Goal: Task Accomplishment & Management: Manage account settings

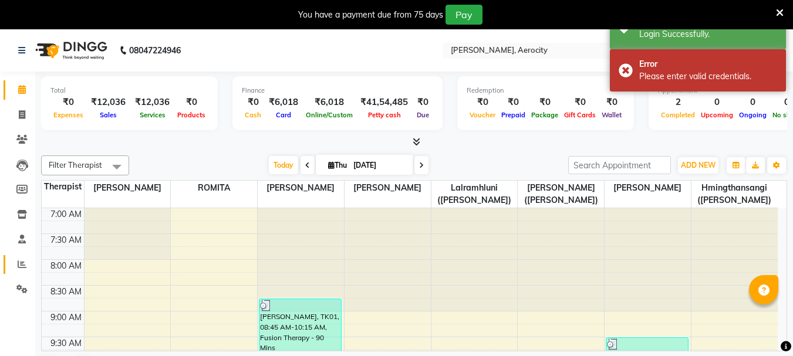
click at [11, 268] on link "Reports" at bounding box center [18, 264] width 28 height 19
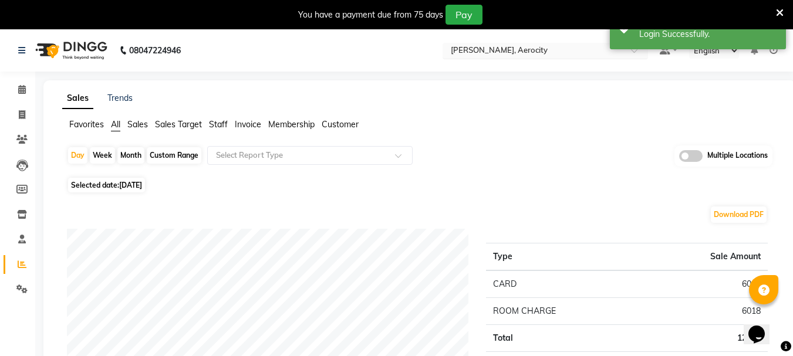
click at [500, 52] on input "text" at bounding box center [533, 52] width 170 height 12
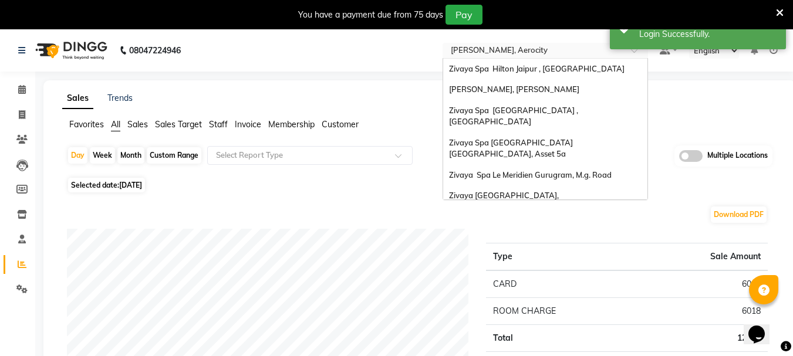
scroll to position [121, 0]
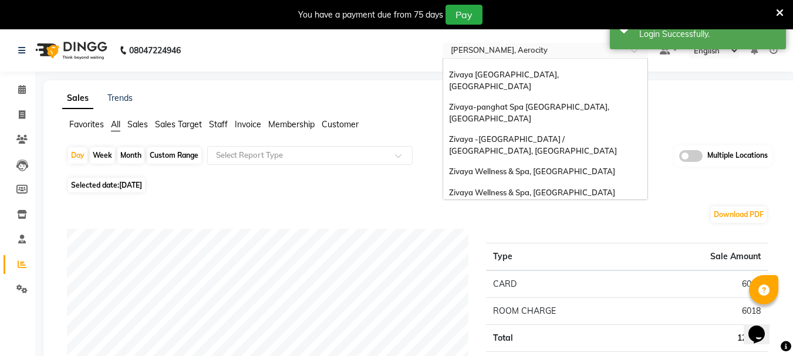
click at [559, 203] on div "The Qalm Spa, Meghdoot Garden" at bounding box center [545, 213] width 204 height 21
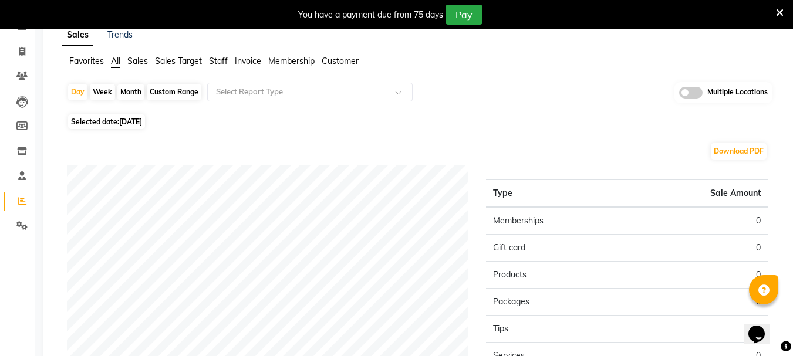
scroll to position [59, 0]
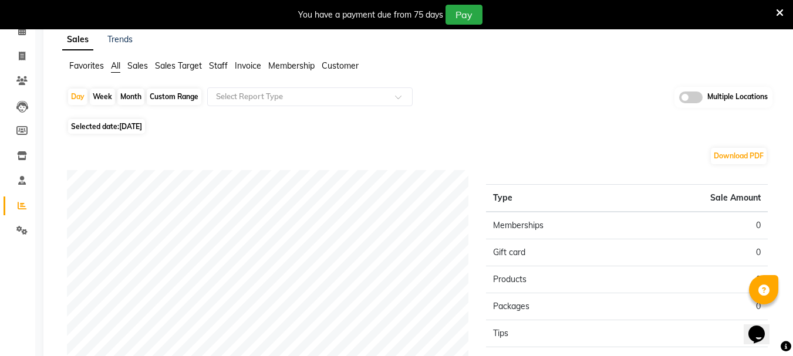
click at [173, 93] on div "Custom Range" at bounding box center [174, 97] width 55 height 16
select select "9"
select select "2025"
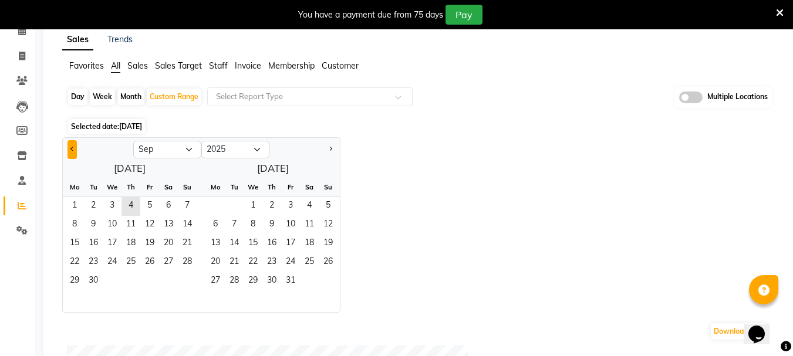
click at [72, 150] on span "Previous month" at bounding box center [72, 149] width 4 height 4
select select "8"
click at [157, 206] on span "1" at bounding box center [149, 206] width 19 height 19
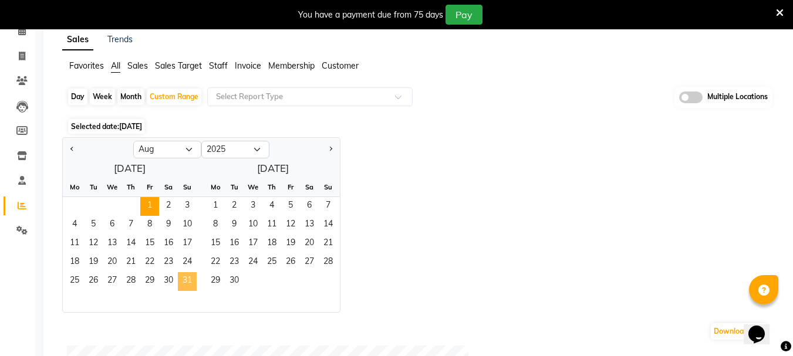
click at [192, 278] on span "31" at bounding box center [187, 281] width 19 height 19
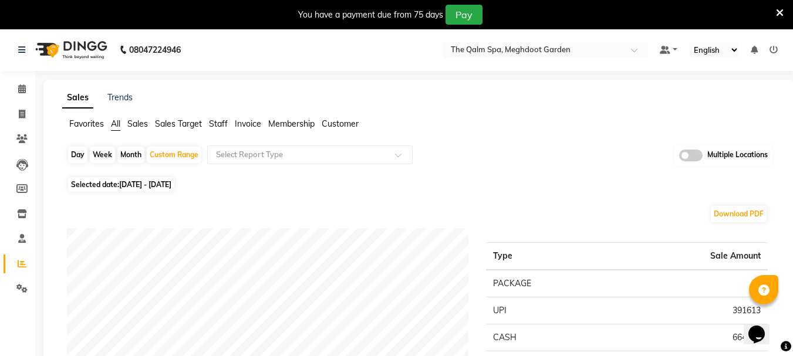
scroll to position [0, 0]
click at [518, 60] on nav "08047224946 Select Location × The Qalm Spa, Meghdoot Garden Default Panel My Pa…" at bounding box center [396, 50] width 793 height 42
click at [517, 53] on input "text" at bounding box center [533, 52] width 170 height 12
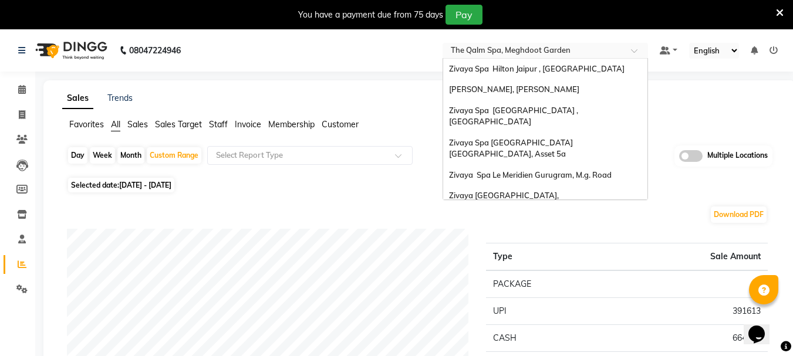
scroll to position [121, 0]
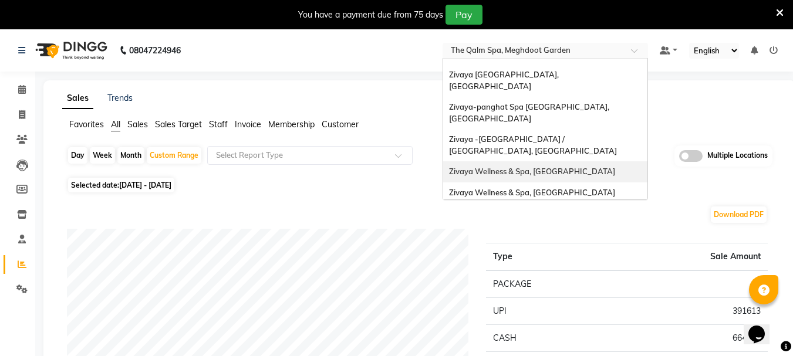
click at [572, 167] on span "Zivaya Wellness & Spa, [GEOGRAPHIC_DATA]" at bounding box center [532, 171] width 166 height 9
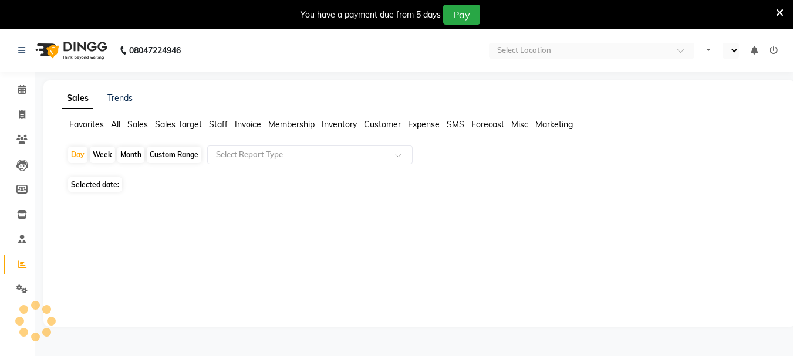
select select "en"
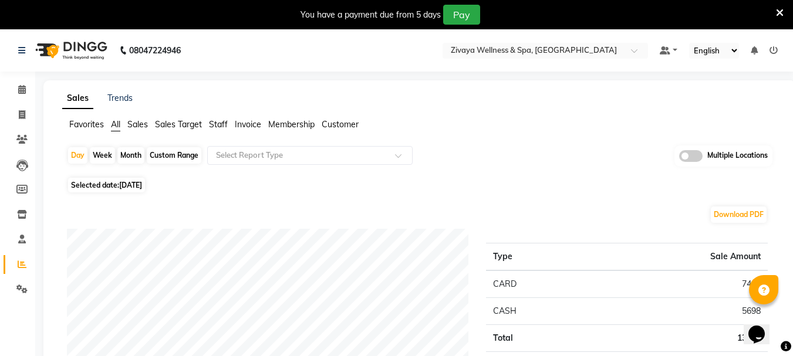
click at [167, 150] on div "Custom Range" at bounding box center [174, 155] width 55 height 16
select select "9"
select select "2025"
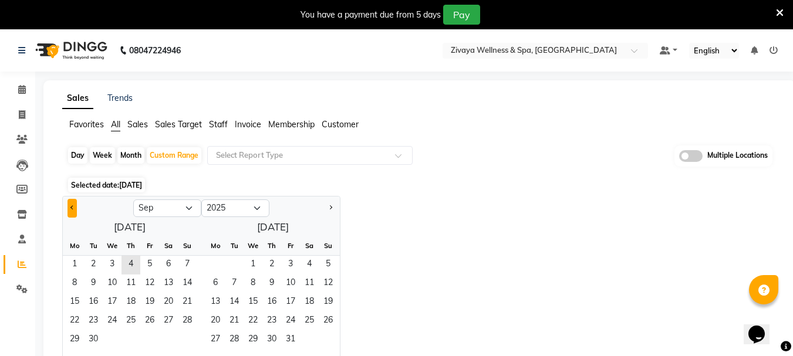
click at [68, 205] on button "Previous month" at bounding box center [71, 208] width 9 height 19
select select "8"
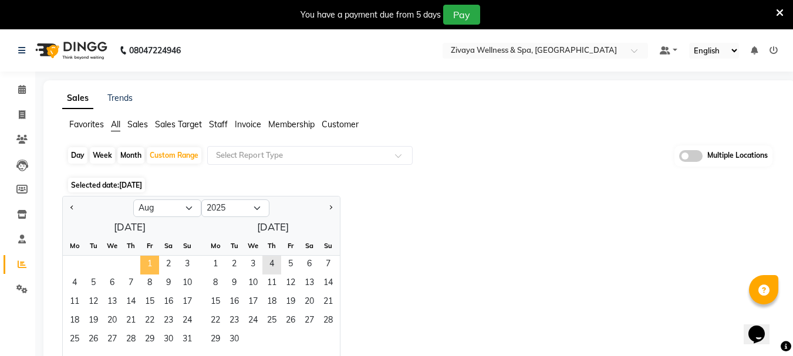
click at [153, 268] on span "1" at bounding box center [149, 265] width 19 height 19
click at [186, 342] on span "31" at bounding box center [187, 340] width 19 height 19
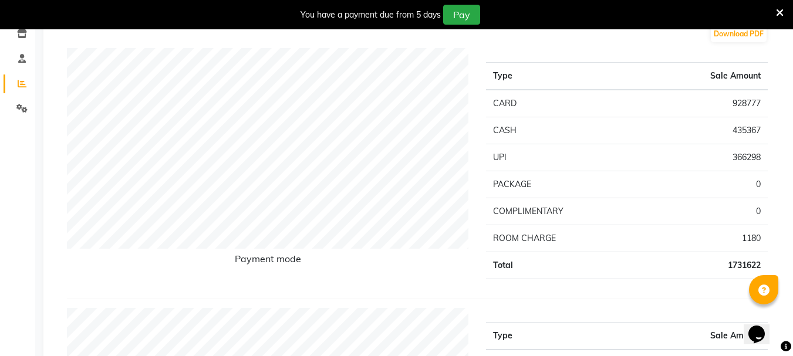
scroll to position [338, 0]
